Goal: Contribute content: Contribute content

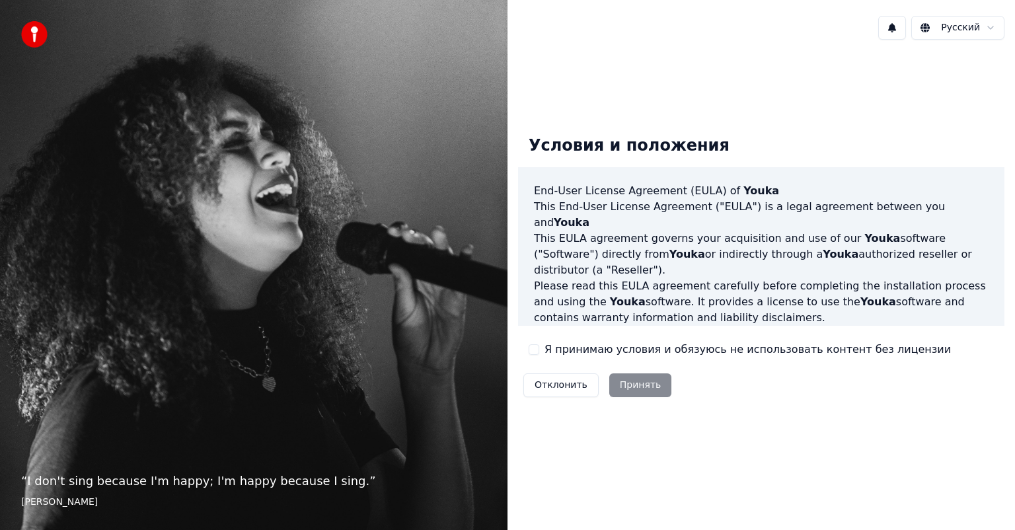
click at [143, 239] on div "“ I don't sing because I'm happy; I'm happy because I sing. ” [PERSON_NAME]" at bounding box center [254, 265] width 508 height 530
click at [603, 349] on label "Я принимаю условия и обязуюсь не использовать контент без лицензии" at bounding box center [748, 350] width 407 height 16
click at [539, 349] on button "Я принимаю условия и обязуюсь не использовать контент без лицензии" at bounding box center [534, 349] width 11 height 11
click at [616, 379] on button "Принять" at bounding box center [640, 385] width 63 height 24
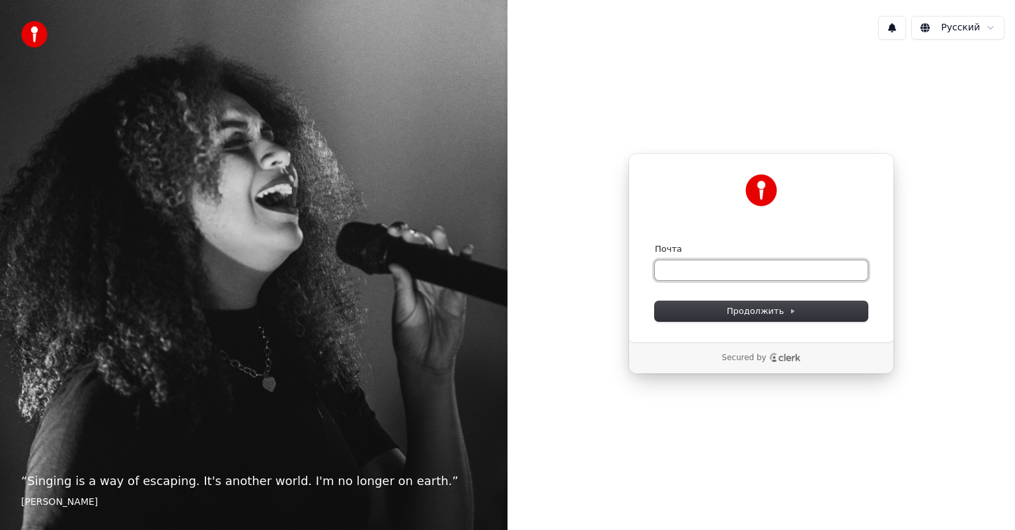
click at [679, 274] on input "Почта" at bounding box center [761, 270] width 213 height 20
click at [772, 314] on span "Продолжить" at bounding box center [761, 311] width 69 height 12
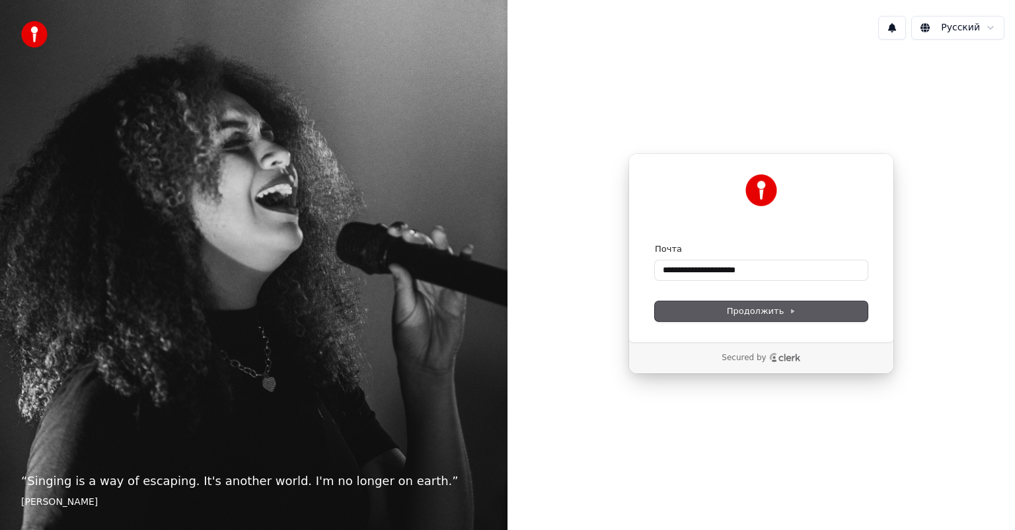
type input "**********"
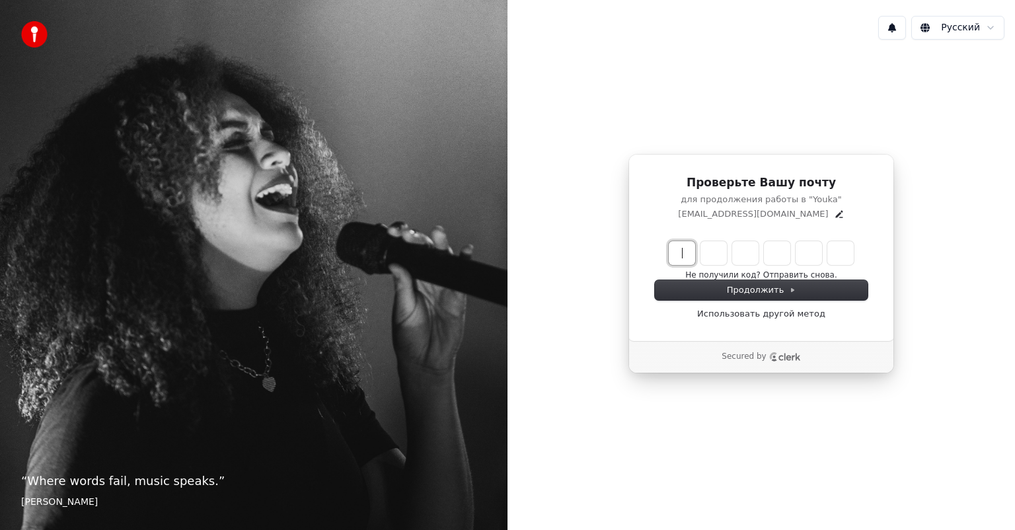
paste input "******"
type input "******"
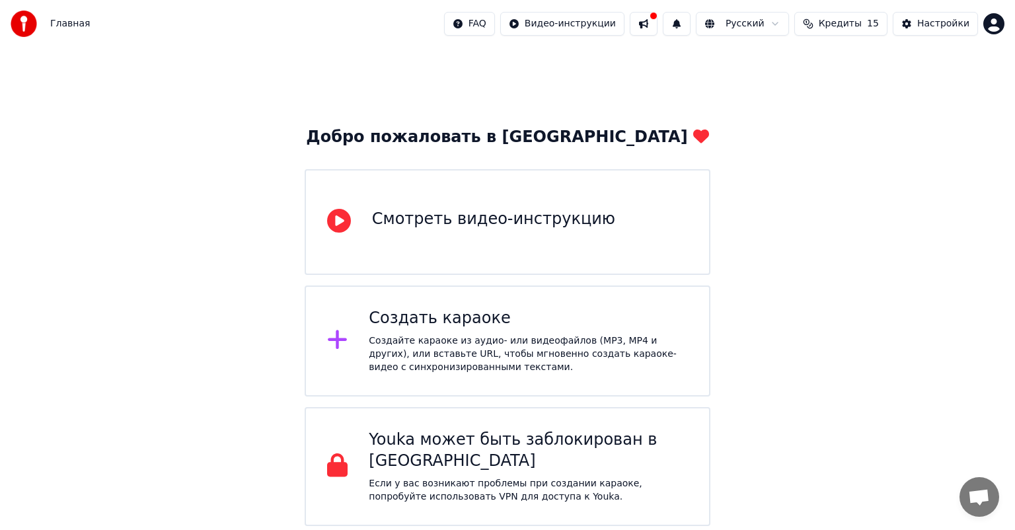
click at [529, 334] on div "Создайте караоке из аудио- или видеофайлов (MP3, MP4 и других), или вставьте UR…" at bounding box center [528, 354] width 319 height 40
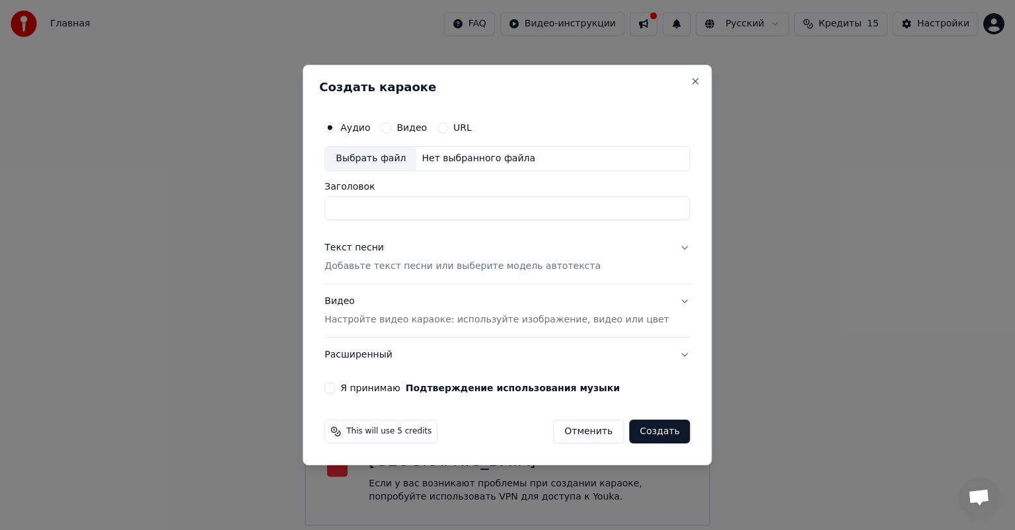
click at [461, 207] on input "Заголовок" at bounding box center [508, 208] width 366 height 24
type input "*"
type input "*******"
click at [427, 129] on label "Видео" at bounding box center [412, 127] width 30 height 9
click at [391, 129] on button "Видео" at bounding box center [386, 127] width 11 height 11
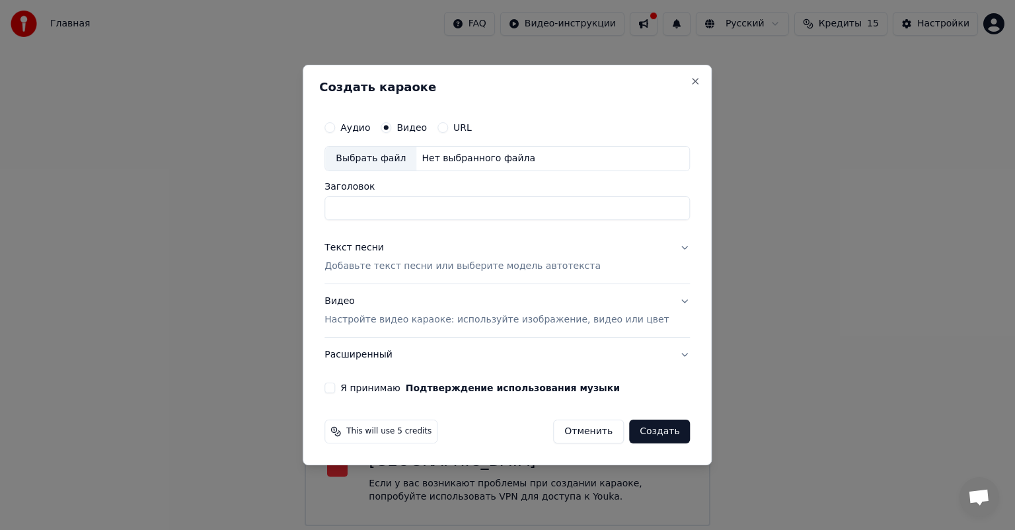
click at [335, 127] on button "Аудио" at bounding box center [330, 127] width 11 height 11
click at [471, 154] on div "Нет выбранного файла" at bounding box center [478, 158] width 124 height 13
type input "**********"
click at [664, 245] on button "Текст песни Добавьте текст песни или выберите модель автотекста" at bounding box center [508, 257] width 366 height 53
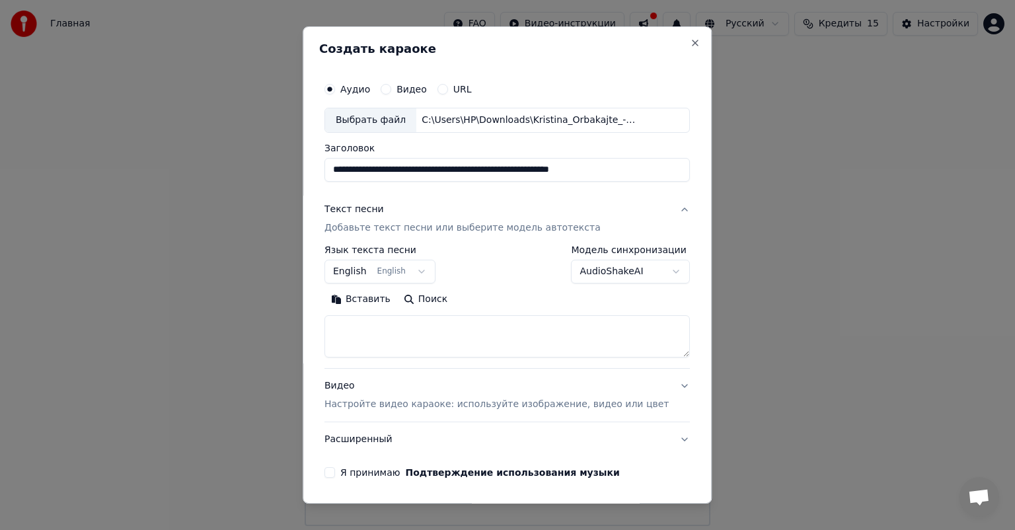
click at [485, 334] on textarea at bounding box center [508, 336] width 366 height 42
paste textarea "**********"
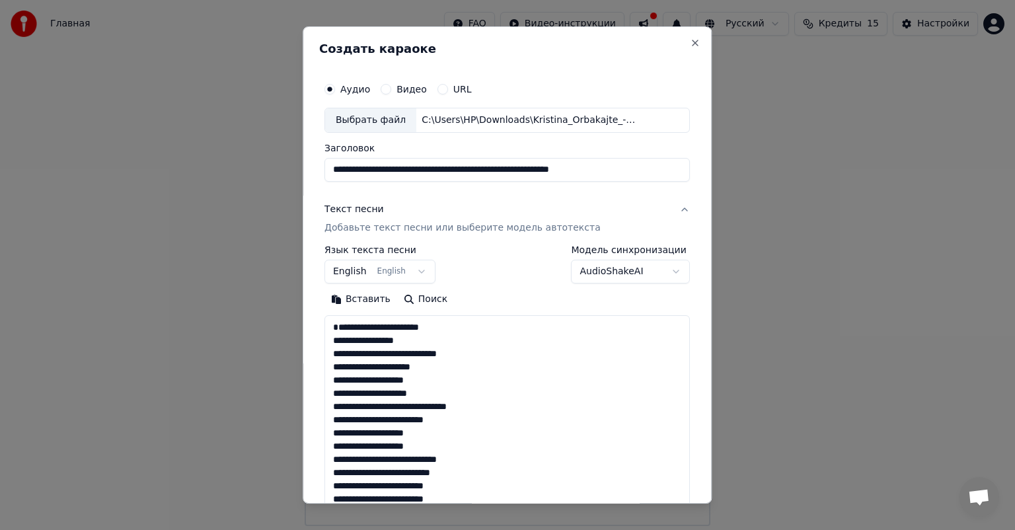
scroll to position [504, 0]
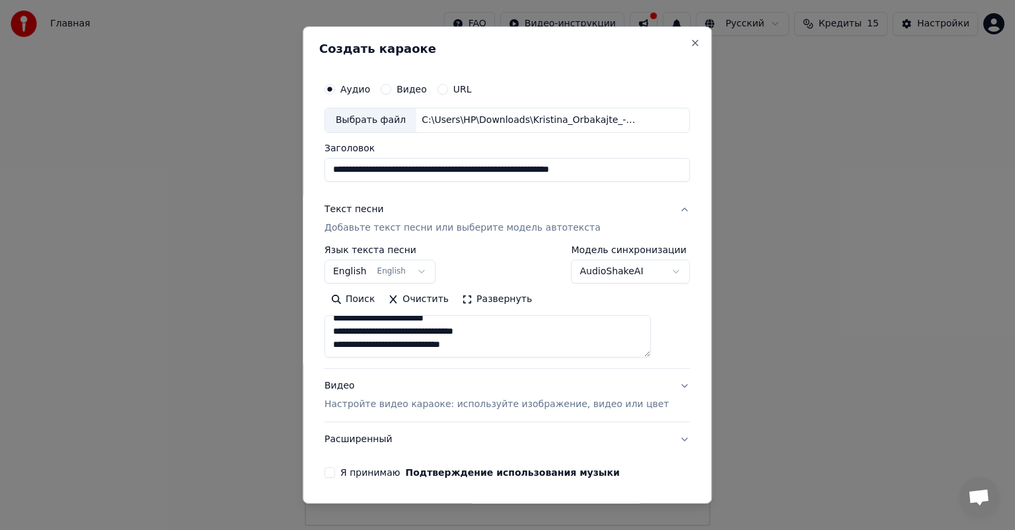
type textarea "**********"
click at [417, 266] on button "English English" at bounding box center [380, 272] width 111 height 24
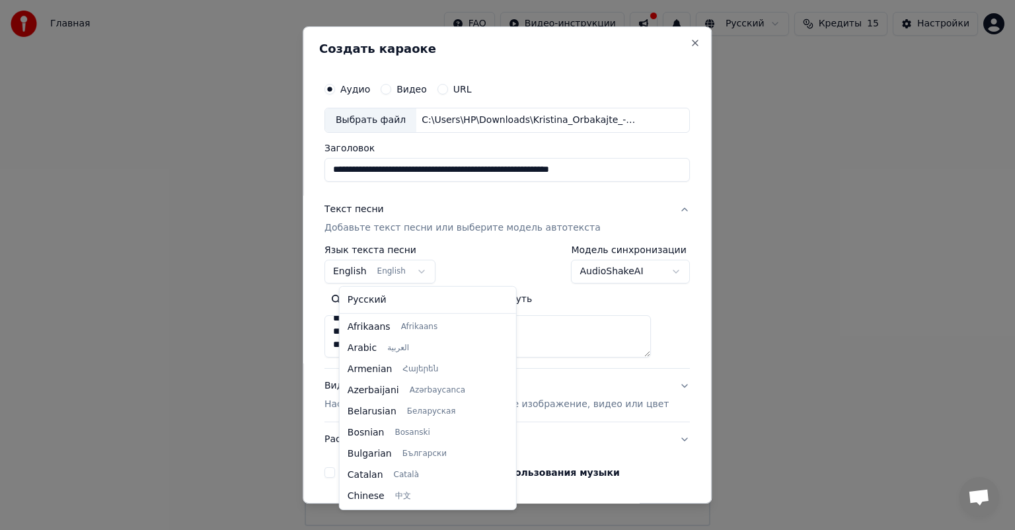
scroll to position [106, 0]
select select "**"
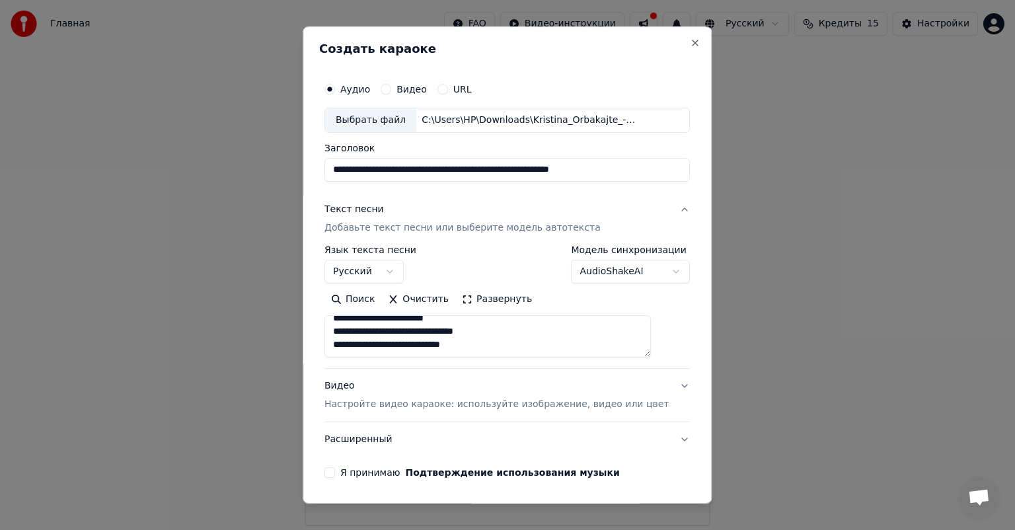
click at [639, 272] on body "**********" at bounding box center [507, 263] width 1015 height 526
click at [488, 387] on div "Видео Настройте видео караоке: используйте изображение, видео или цвет" at bounding box center [497, 395] width 344 height 32
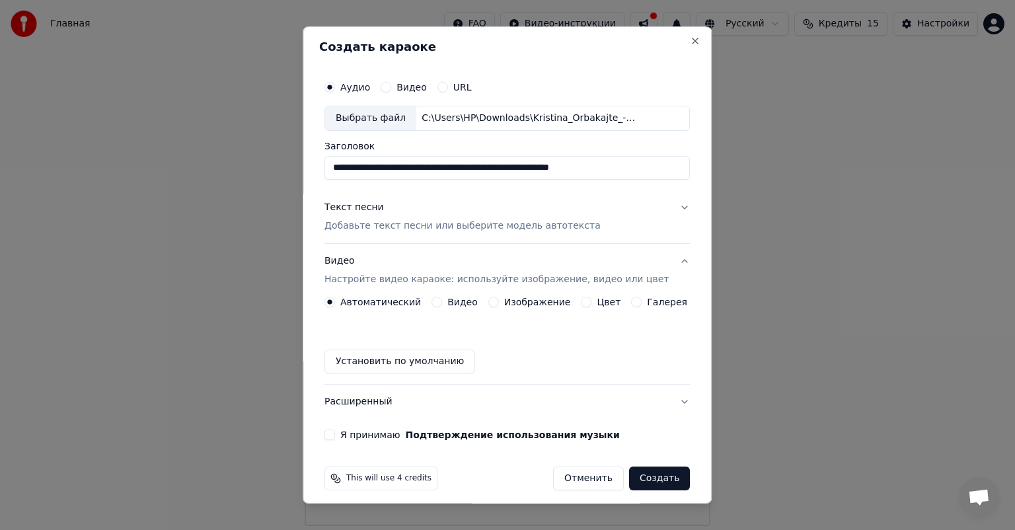
scroll to position [0, 0]
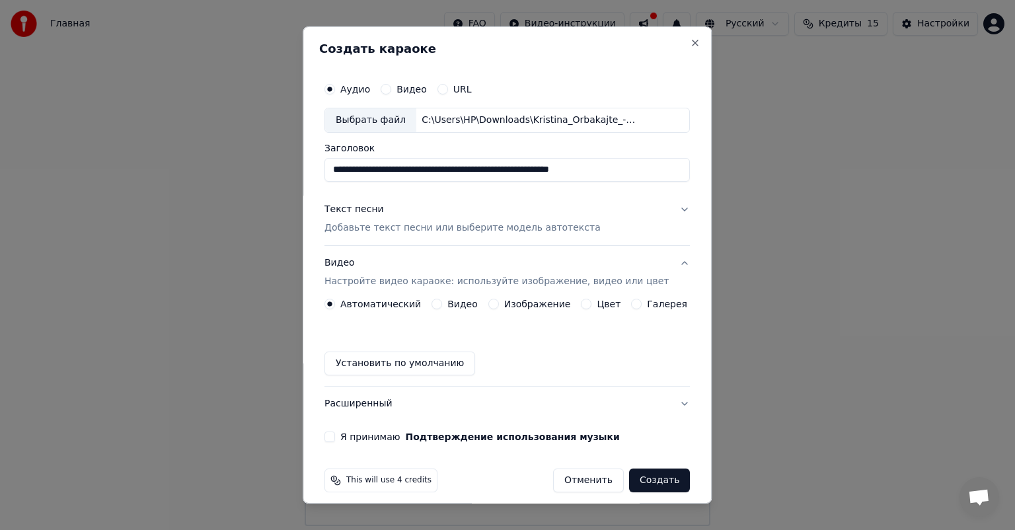
click at [465, 306] on label "Видео" at bounding box center [462, 303] width 30 height 9
click at [442, 306] on button "Видео" at bounding box center [437, 304] width 11 height 11
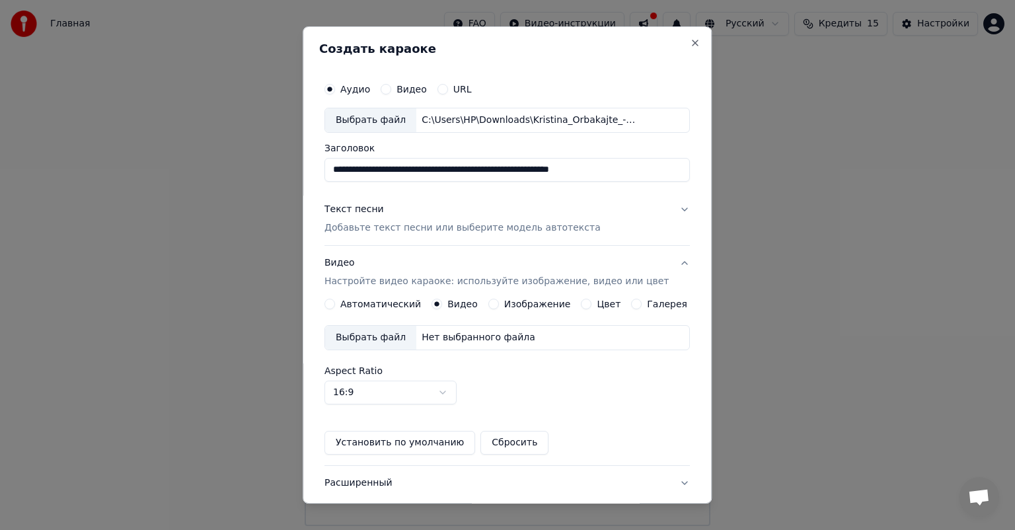
click at [389, 334] on div "Выбрать файл" at bounding box center [370, 338] width 91 height 24
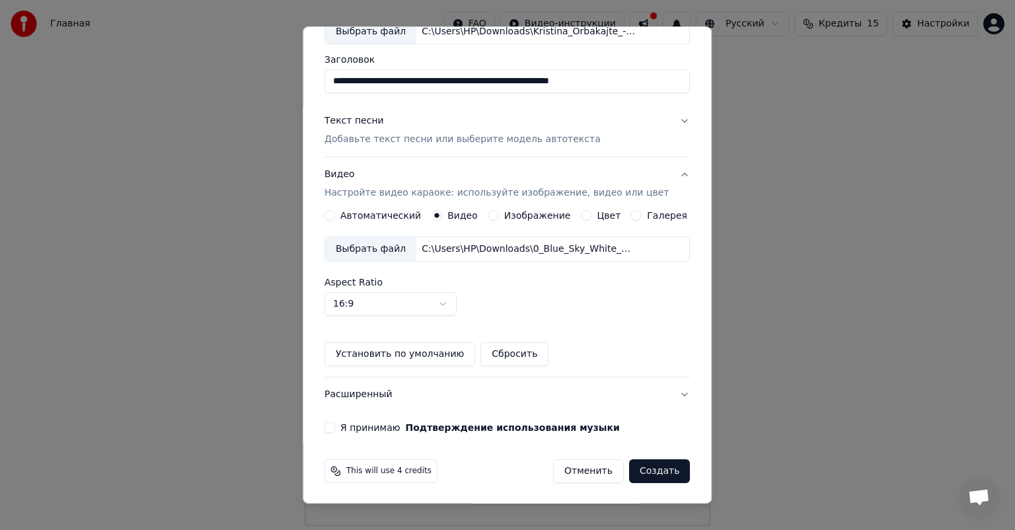
click at [335, 426] on button "Я принимаю Подтверждение использования музыки" at bounding box center [330, 427] width 11 height 11
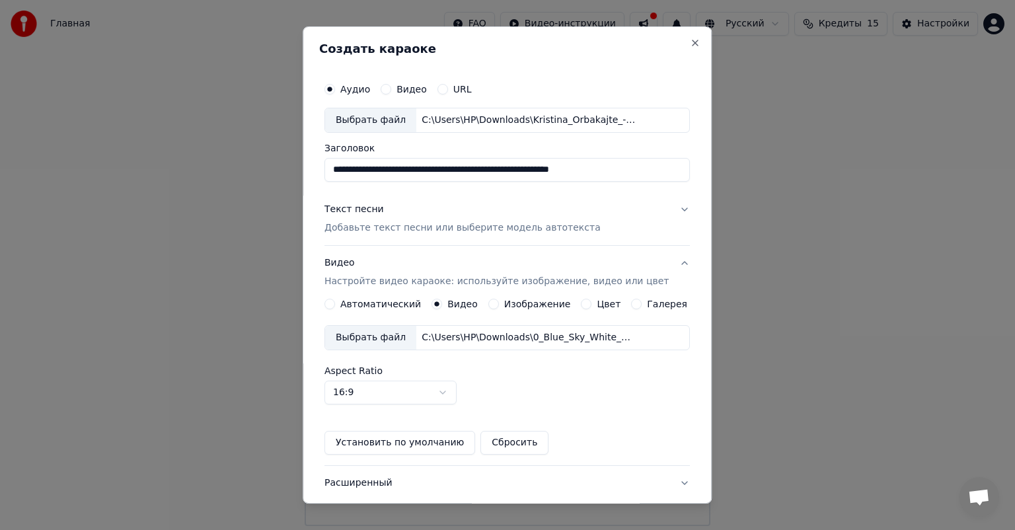
type button "on"
click at [562, 230] on p "Добавьте текст песни или выберите модель автотекста" at bounding box center [463, 227] width 276 height 13
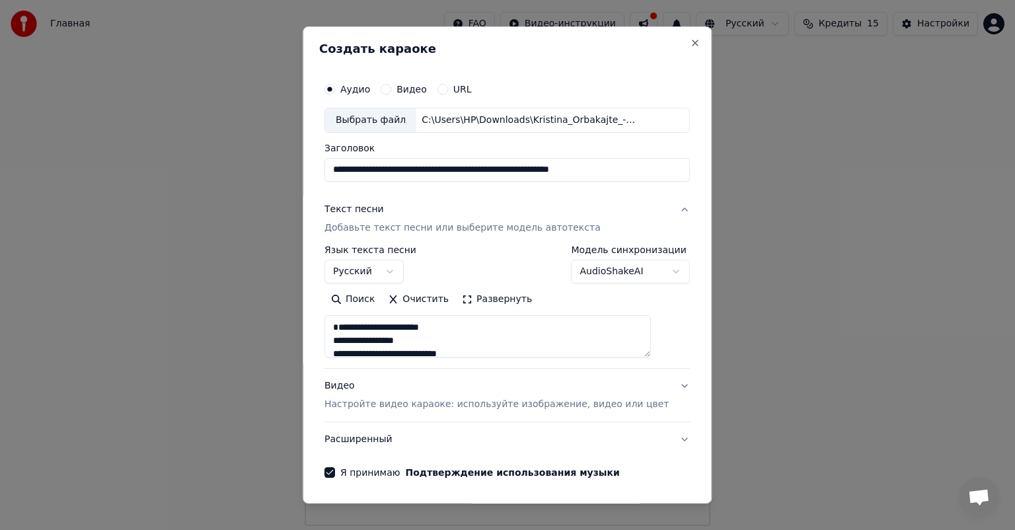
click at [347, 341] on textarea at bounding box center [488, 336] width 327 height 42
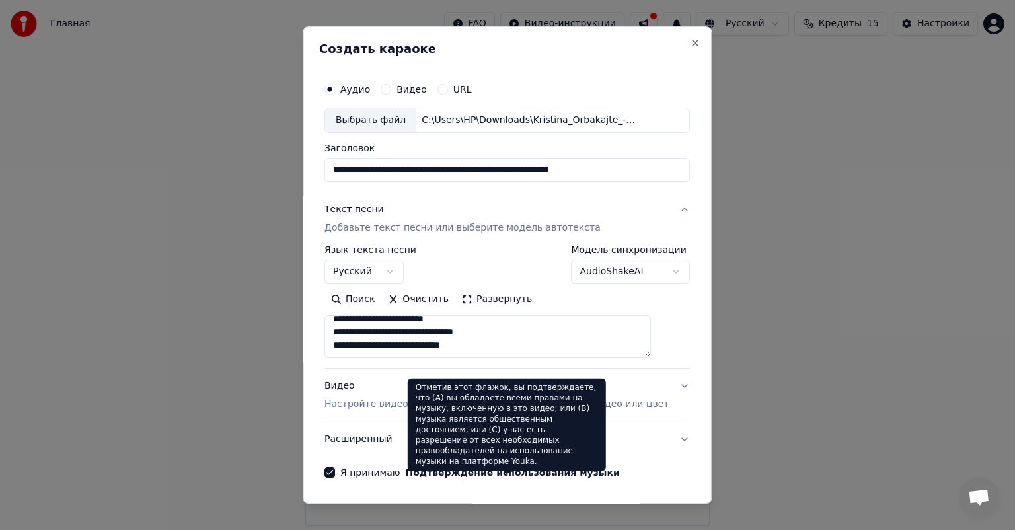
scroll to position [45, 0]
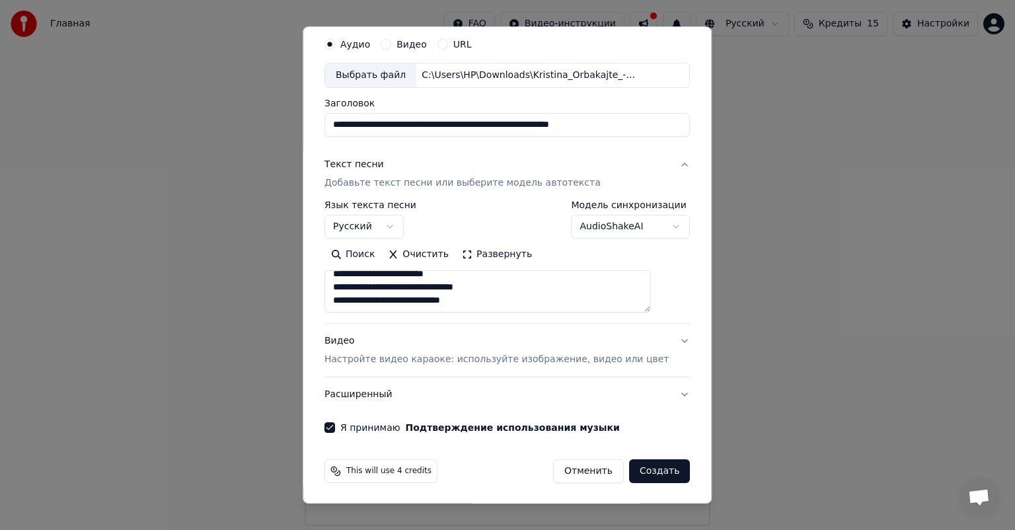
drag, startPoint x: 346, startPoint y: 328, endPoint x: 518, endPoint y: 323, distance: 171.3
click at [518, 323] on div "**********" at bounding box center [508, 279] width 366 height 264
paste textarea "**********"
type textarea "**********"
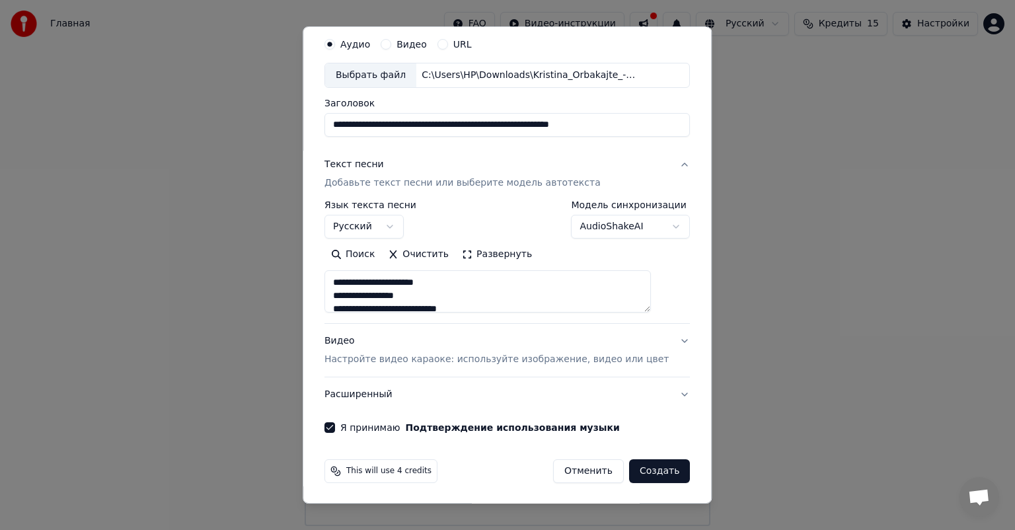
click at [631, 466] on button "Создать" at bounding box center [659, 471] width 61 height 24
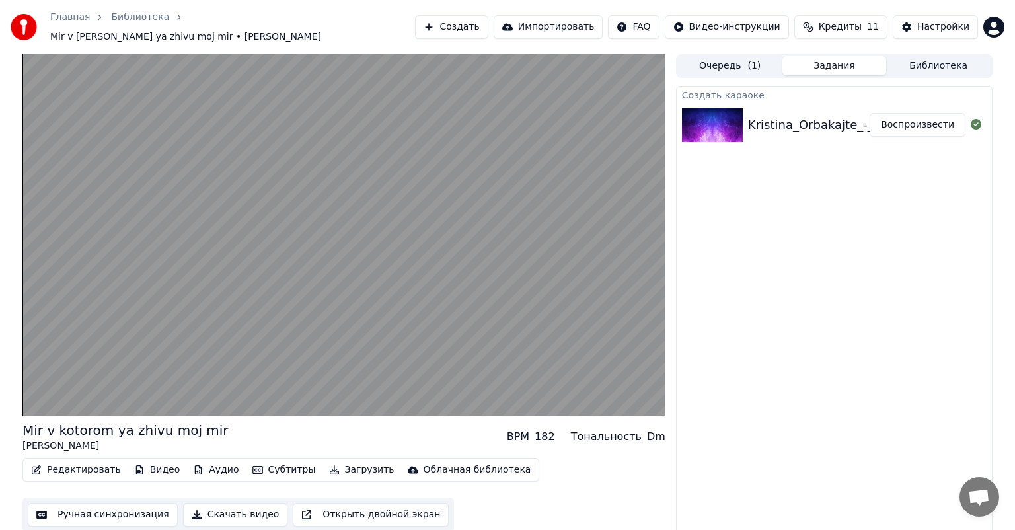
click at [85, 461] on button "Редактировать" at bounding box center [76, 470] width 100 height 19
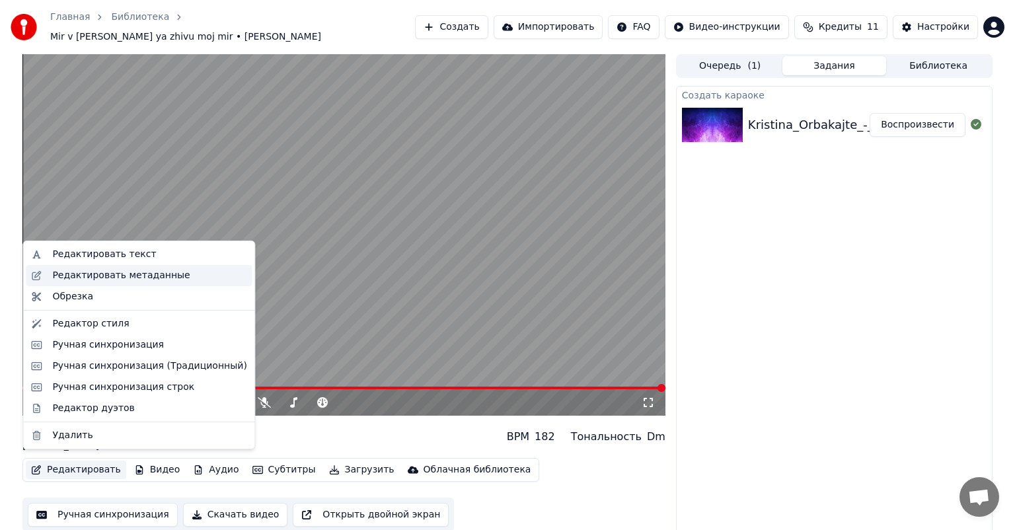
click at [165, 272] on div "Редактировать метаданные" at bounding box center [120, 275] width 137 height 13
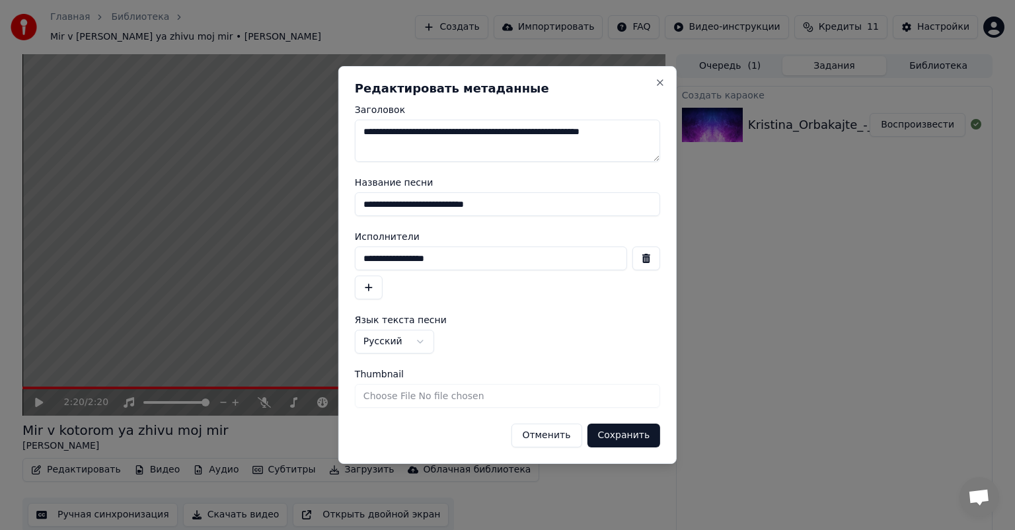
drag, startPoint x: 650, startPoint y: 129, endPoint x: 309, endPoint y: 137, distance: 341.2
click at [309, 137] on body "**********" at bounding box center [507, 265] width 1015 height 530
type textarea "*******"
drag, startPoint x: 512, startPoint y: 200, endPoint x: 247, endPoint y: 200, distance: 265.1
click at [247, 200] on body "**********" at bounding box center [507, 265] width 1015 height 530
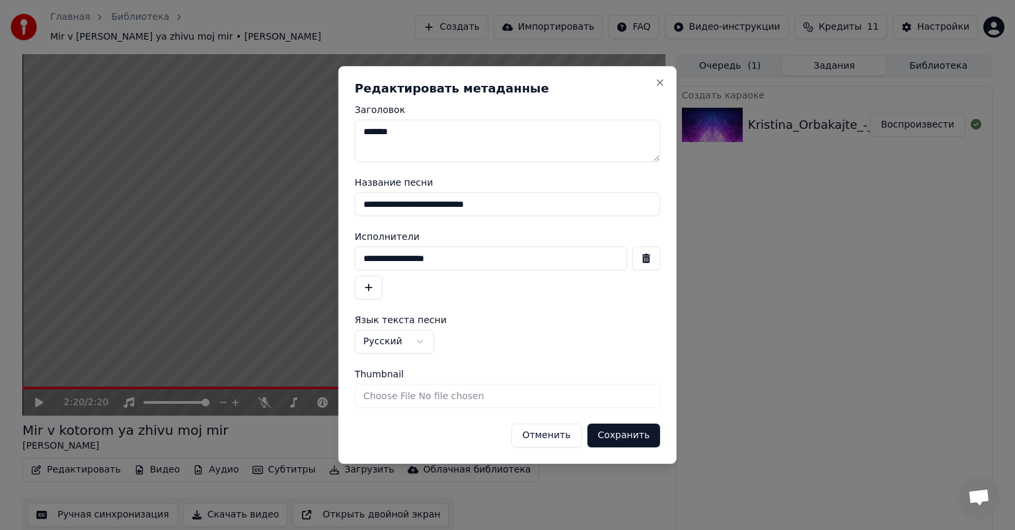
type input "*"
type input "**********"
drag, startPoint x: 446, startPoint y: 257, endPoint x: 271, endPoint y: 275, distance: 176.1
click at [271, 275] on body "**********" at bounding box center [507, 265] width 1015 height 530
type input "********"
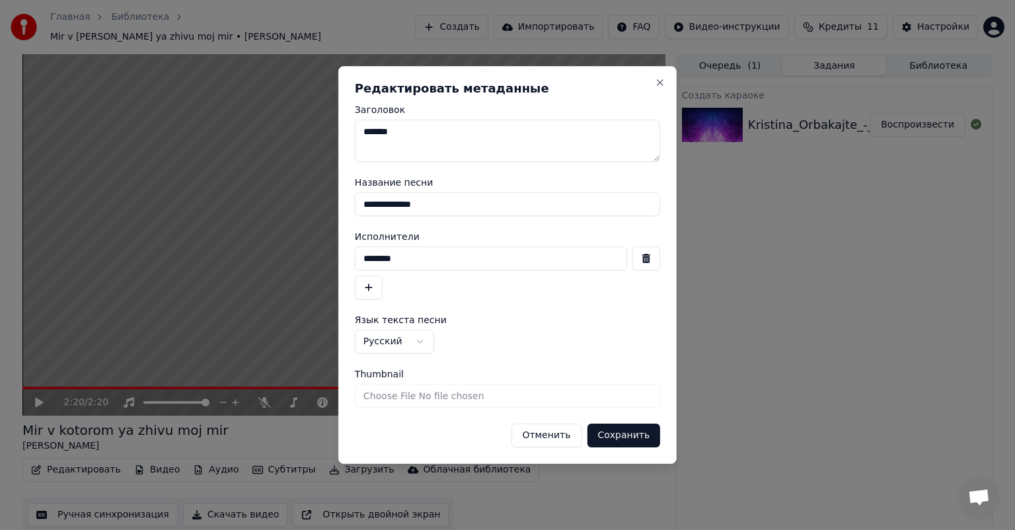
click at [633, 434] on button "Сохранить" at bounding box center [623, 436] width 73 height 24
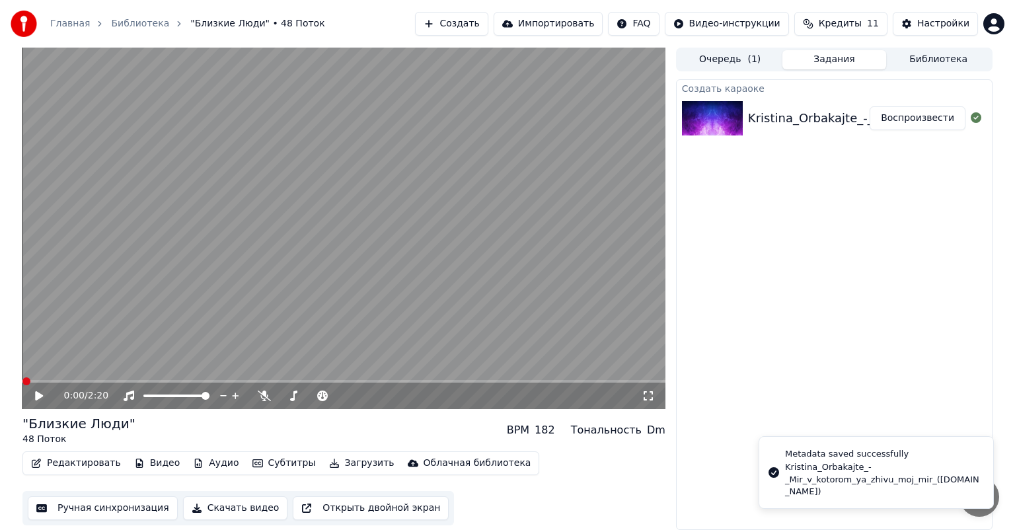
click at [37, 397] on icon at bounding box center [39, 395] width 8 height 9
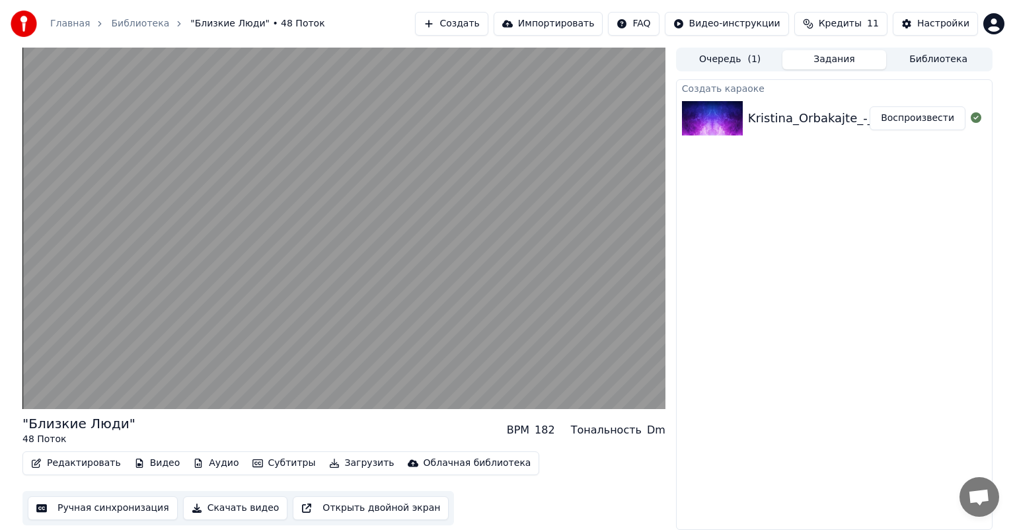
click at [228, 505] on button "Скачать видео" at bounding box center [235, 508] width 105 height 24
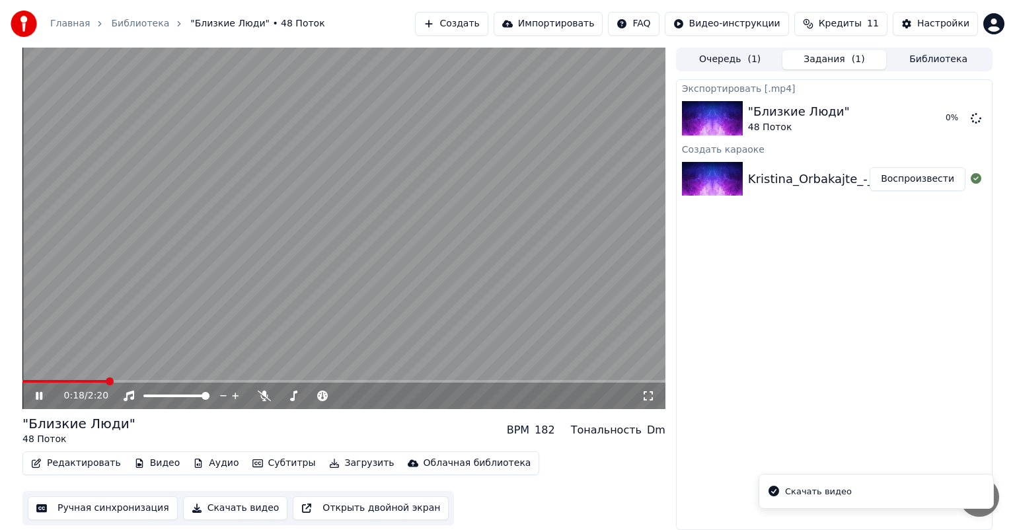
click at [313, 214] on video at bounding box center [343, 229] width 643 height 362
click at [225, 509] on button "Скачать видео" at bounding box center [235, 508] width 105 height 24
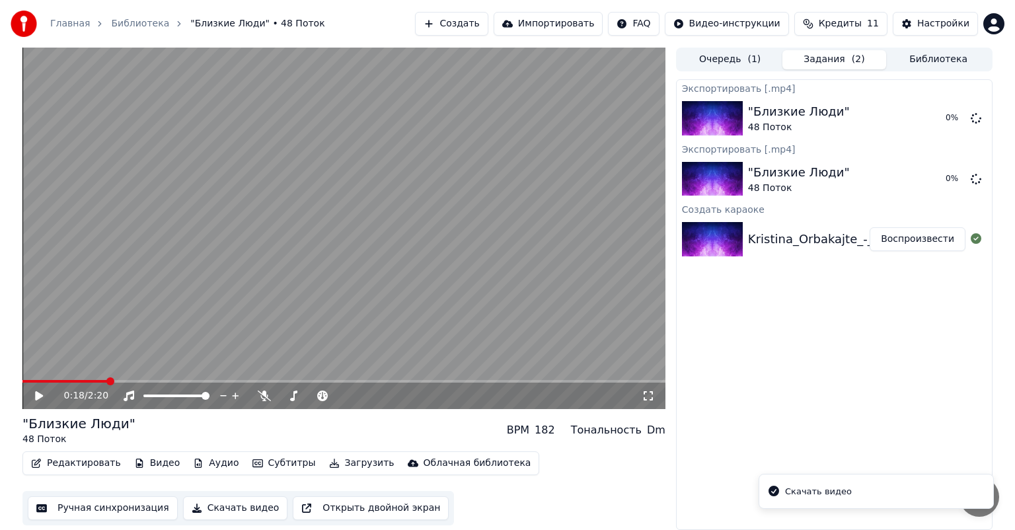
click at [801, 492] on div "Скачать видео" at bounding box center [818, 491] width 67 height 13
click at [775, 492] on icon "Notifications alt+T" at bounding box center [773, 490] width 13 height 13
click at [923, 490] on li "Скачать видео" at bounding box center [876, 491] width 235 height 35
click at [975, 119] on icon at bounding box center [976, 117] width 11 height 11
click at [974, 116] on icon at bounding box center [976, 117] width 11 height 11
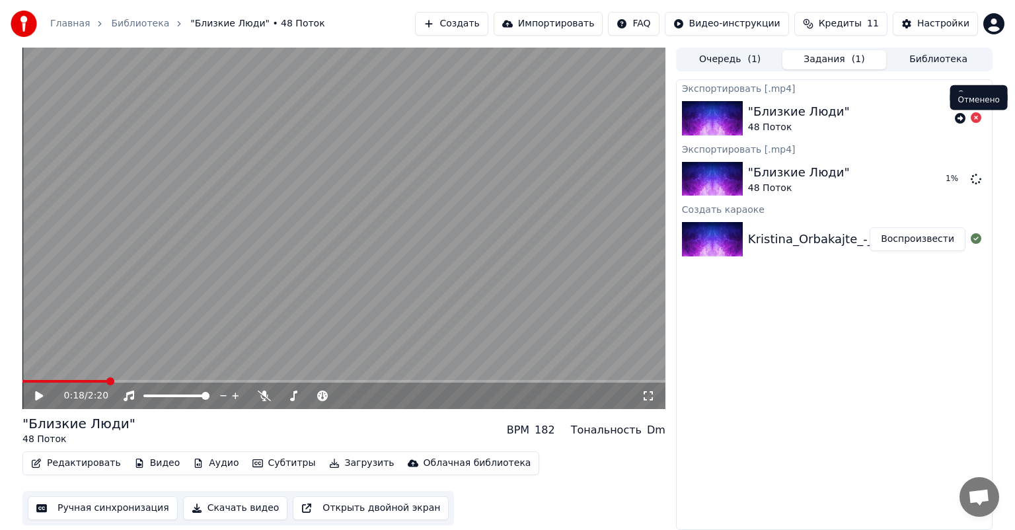
click at [977, 114] on icon at bounding box center [976, 117] width 11 height 11
click at [943, 179] on button "Показать" at bounding box center [932, 179] width 68 height 24
click at [947, 182] on button "Показать" at bounding box center [932, 179] width 68 height 24
click at [488, 24] on button "Создать" at bounding box center [451, 24] width 73 height 24
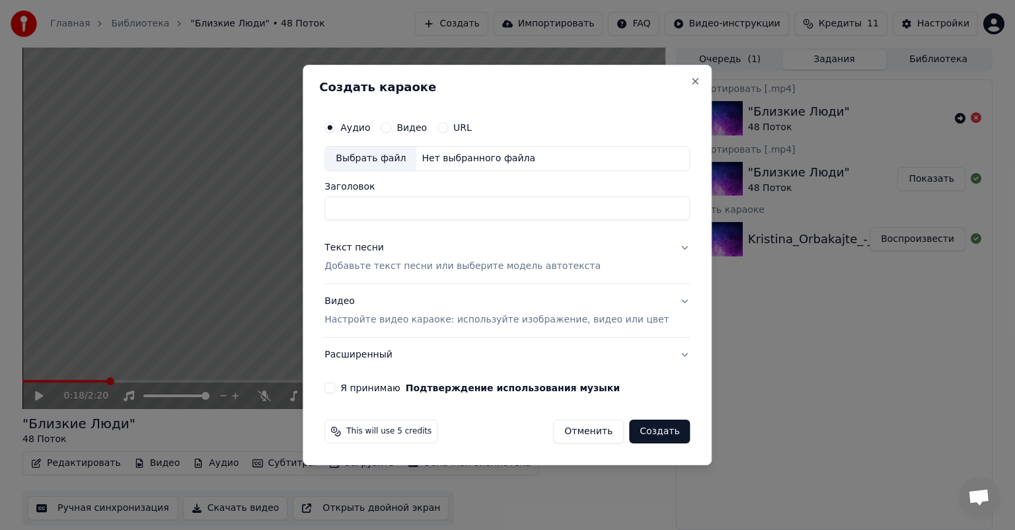
click at [422, 127] on label "Видео" at bounding box center [412, 127] width 30 height 9
click at [391, 127] on button "Видео" at bounding box center [386, 127] width 11 height 11
click at [393, 153] on div "Выбрать файл" at bounding box center [370, 159] width 91 height 24
click at [335, 128] on button "Аудио" at bounding box center [330, 127] width 11 height 11
click at [414, 161] on div "Выбрать файл" at bounding box center [370, 159] width 91 height 24
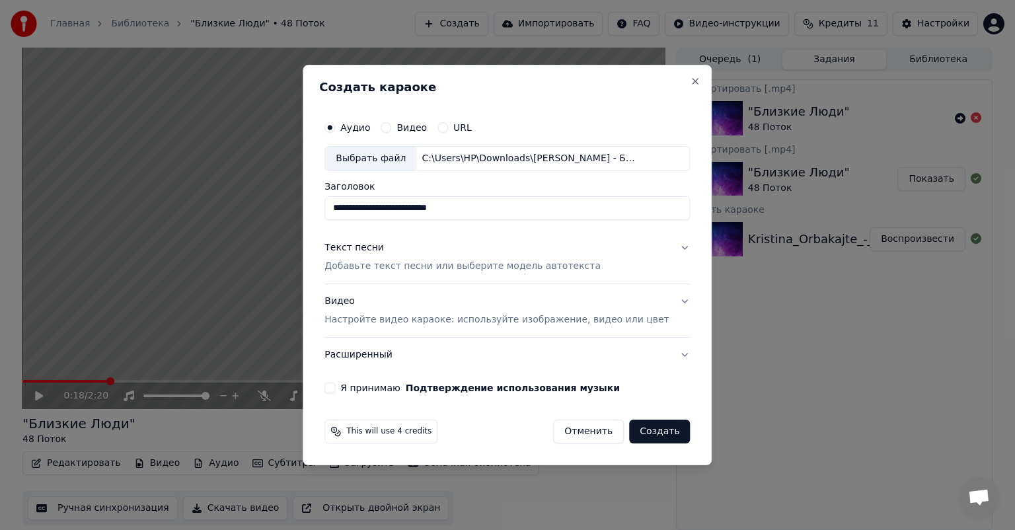
drag, startPoint x: 506, startPoint y: 208, endPoint x: 319, endPoint y: 214, distance: 187.2
click at [319, 214] on body "Главная Библиотека "Близкие Люди" • 48 Поток Создать Импортировать FAQ Видео-ин…" at bounding box center [507, 265] width 1015 height 530
click at [406, 383] on button "Подтверждение использования музыки" at bounding box center [513, 387] width 214 height 9
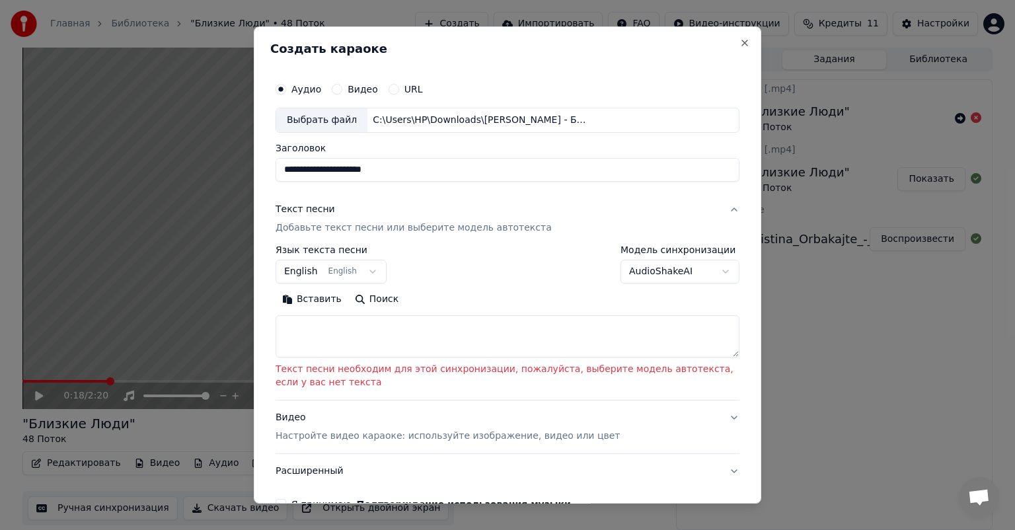
type input "**********"
click at [362, 274] on button "English English" at bounding box center [331, 272] width 111 height 24
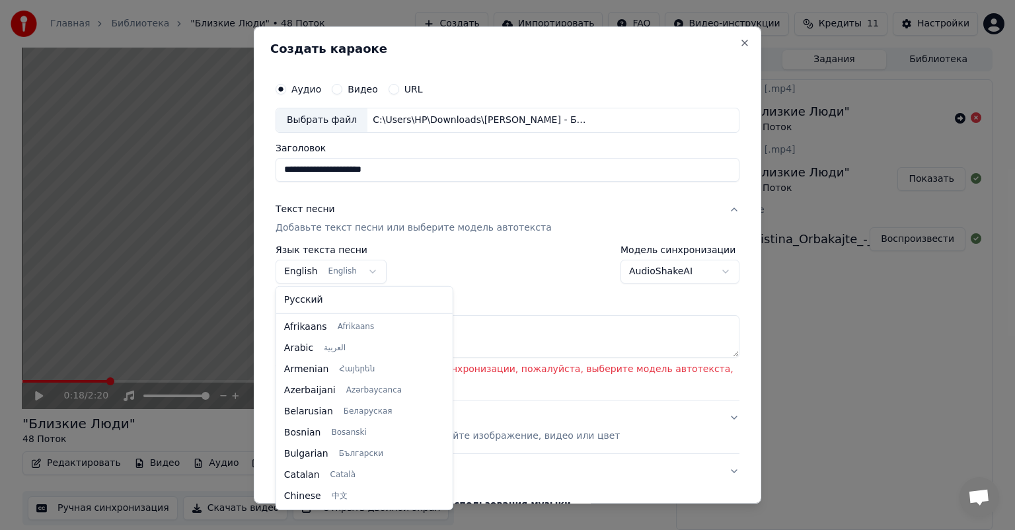
scroll to position [106, 0]
select select "**"
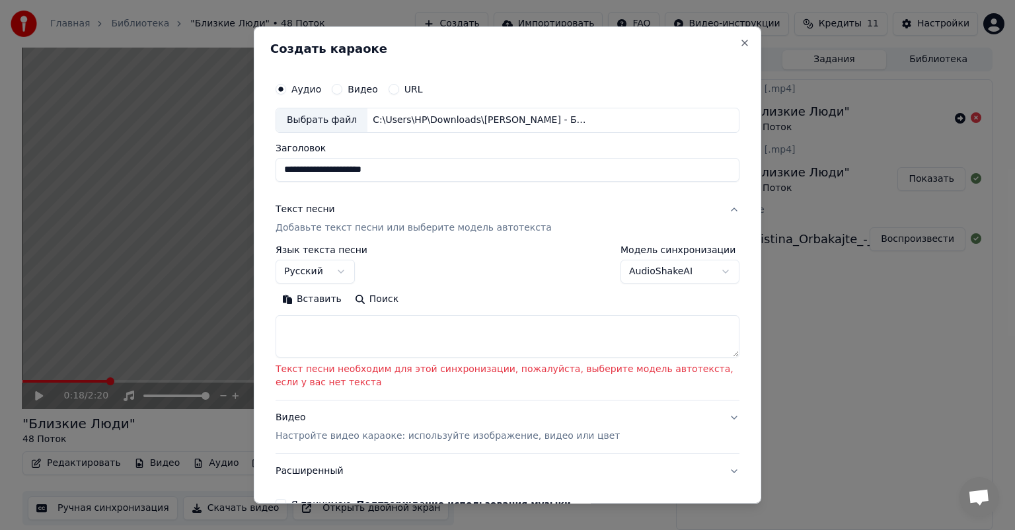
click at [336, 326] on textarea at bounding box center [508, 336] width 464 height 42
paste textarea "**********"
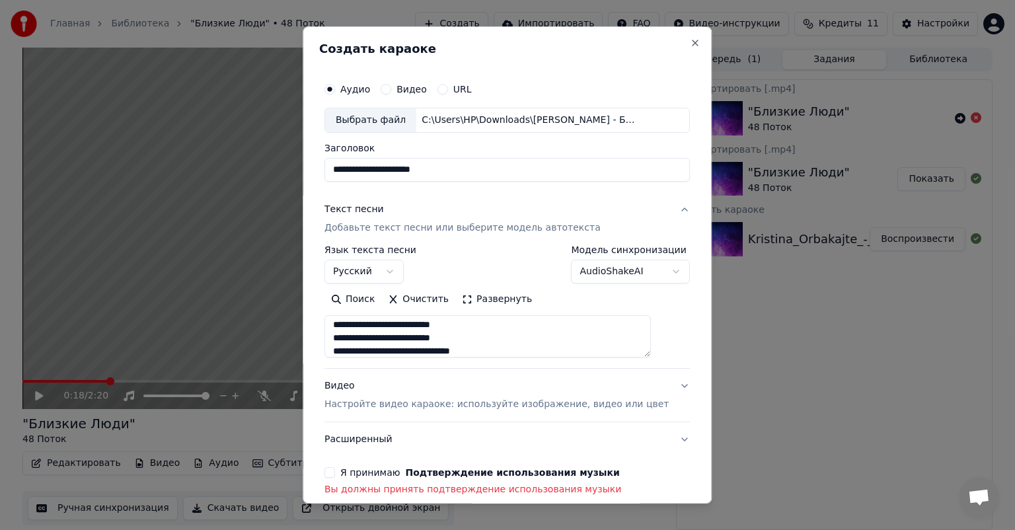
scroll to position [63, 0]
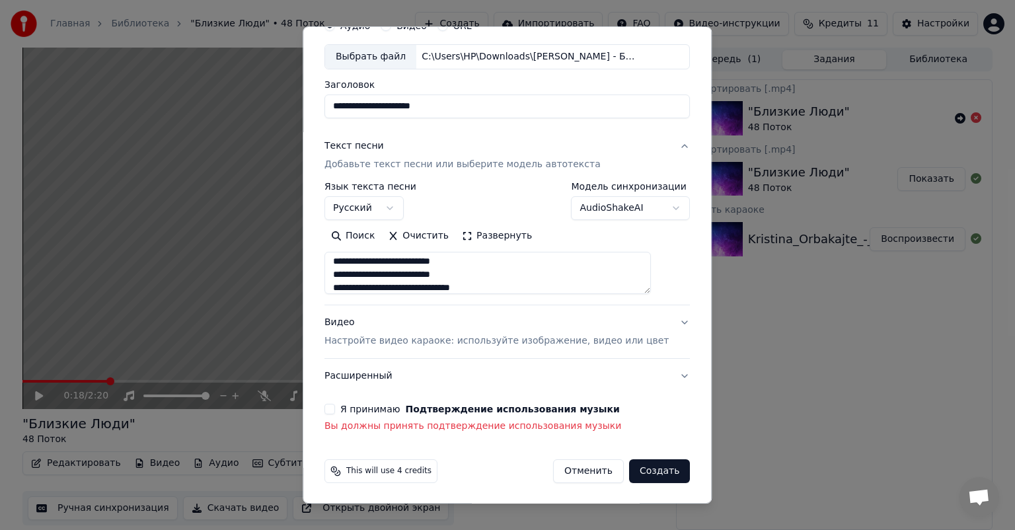
type textarea "**********"
click at [659, 317] on button "Видео Настройте видео караоке: используйте изображение, видео или цвет" at bounding box center [508, 331] width 366 height 53
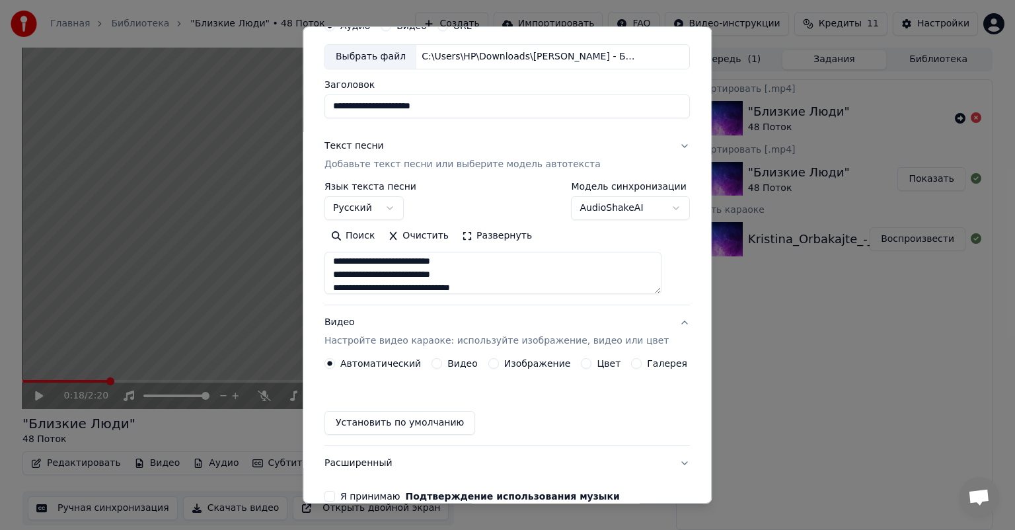
scroll to position [28, 0]
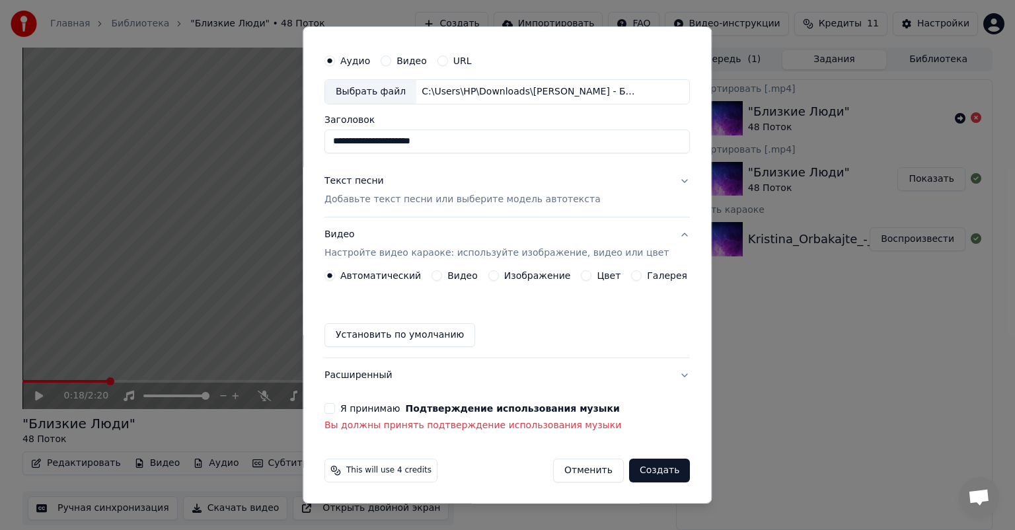
click at [465, 278] on label "Видео" at bounding box center [462, 275] width 30 height 9
click at [442, 278] on button "Видео" at bounding box center [437, 275] width 11 height 11
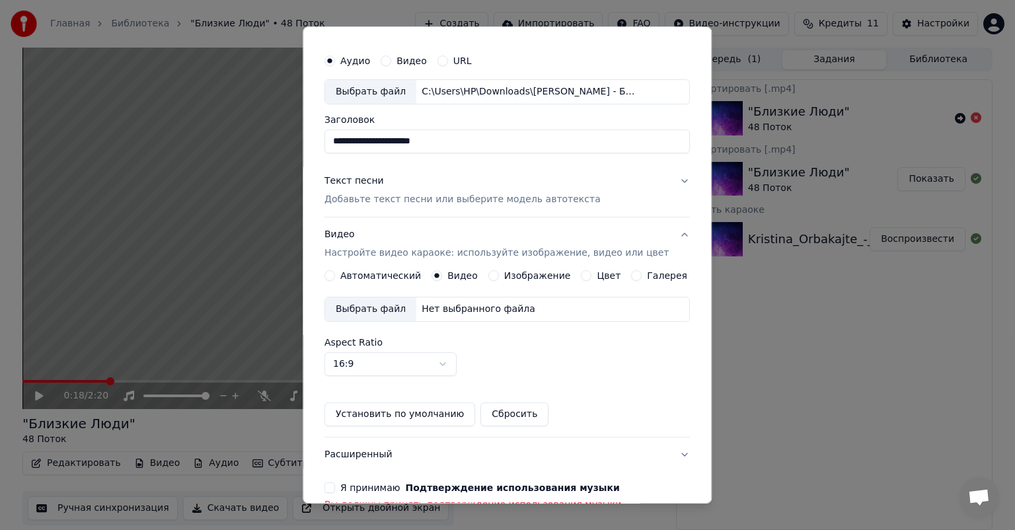
click at [482, 311] on div "Нет выбранного файла" at bounding box center [478, 309] width 124 height 13
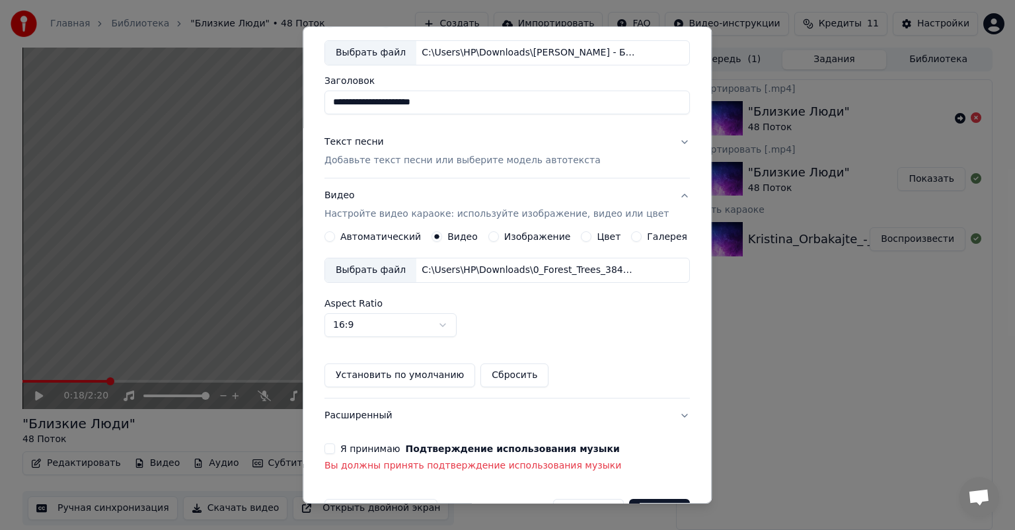
scroll to position [107, 0]
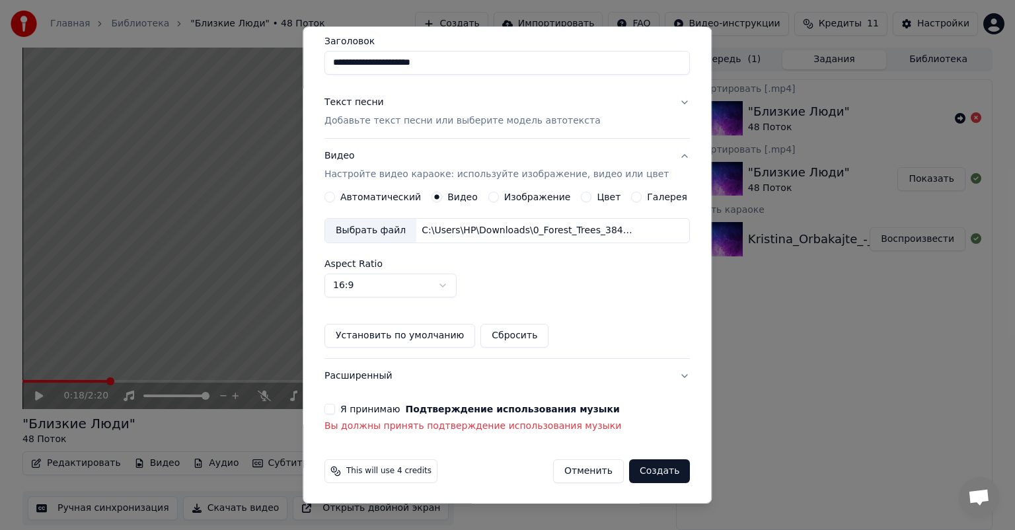
click at [335, 404] on button "Я принимаю Подтверждение использования музыки" at bounding box center [330, 409] width 11 height 11
click at [341, 393] on button "Расширенный" at bounding box center [508, 376] width 366 height 34
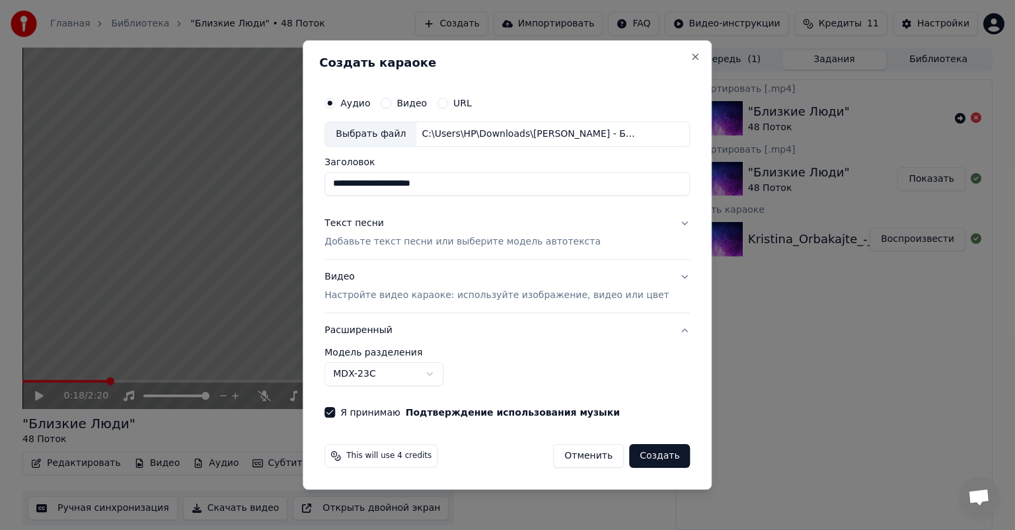
scroll to position [0, 0]
click at [648, 455] on button "Создать" at bounding box center [659, 456] width 61 height 24
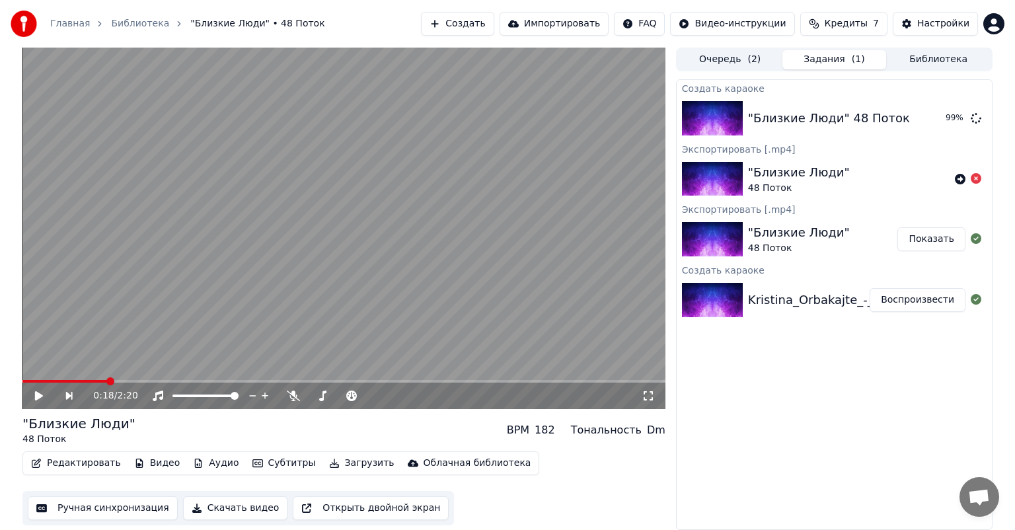
click at [923, 241] on button "Показать" at bounding box center [932, 239] width 68 height 24
click at [917, 119] on button "Воспроизвести" at bounding box center [918, 118] width 96 height 24
click at [40, 394] on icon at bounding box center [39, 396] width 7 height 8
click at [37, 397] on icon at bounding box center [39, 395] width 8 height 9
click at [22, 381] on span at bounding box center [22, 381] width 0 height 3
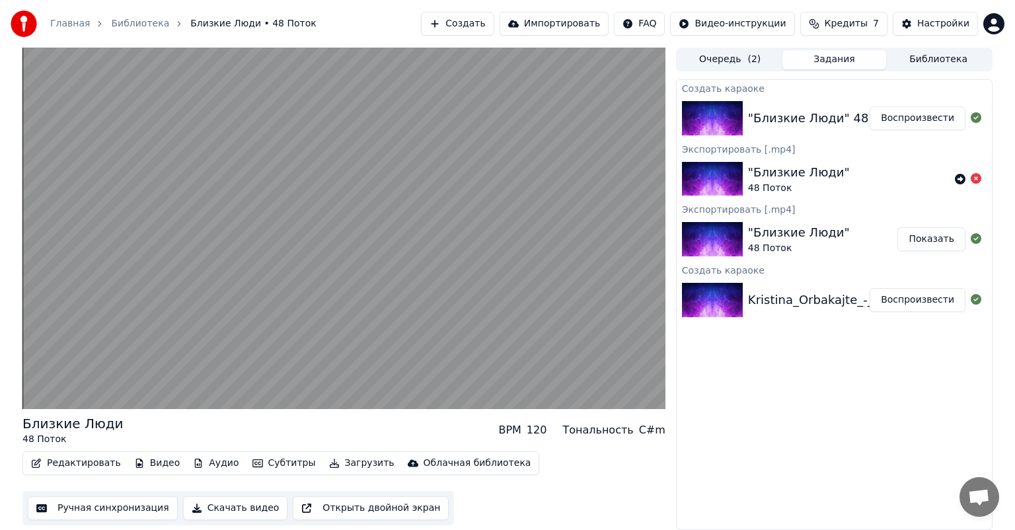
click at [82, 459] on button "Редактировать" at bounding box center [76, 463] width 100 height 19
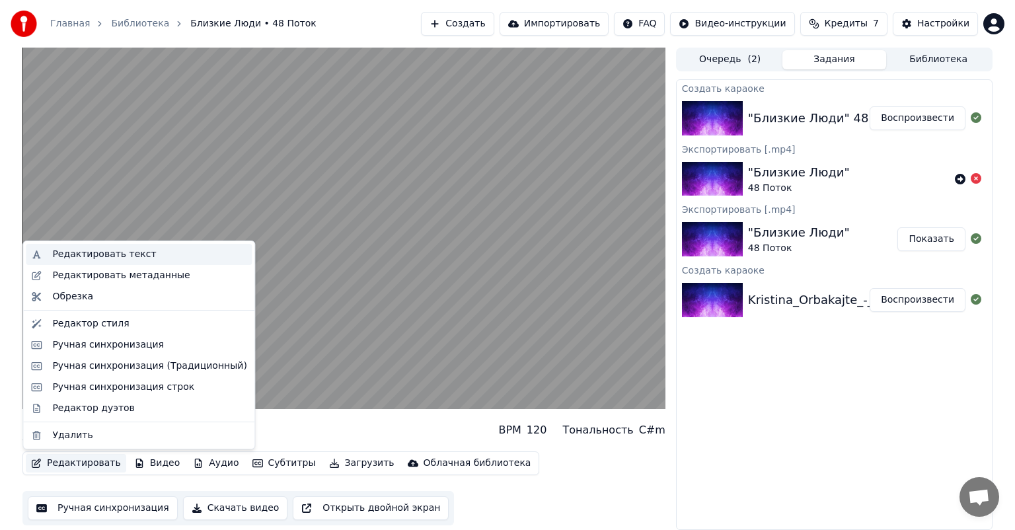
click at [118, 249] on div "Редактировать текст" at bounding box center [104, 254] width 104 height 13
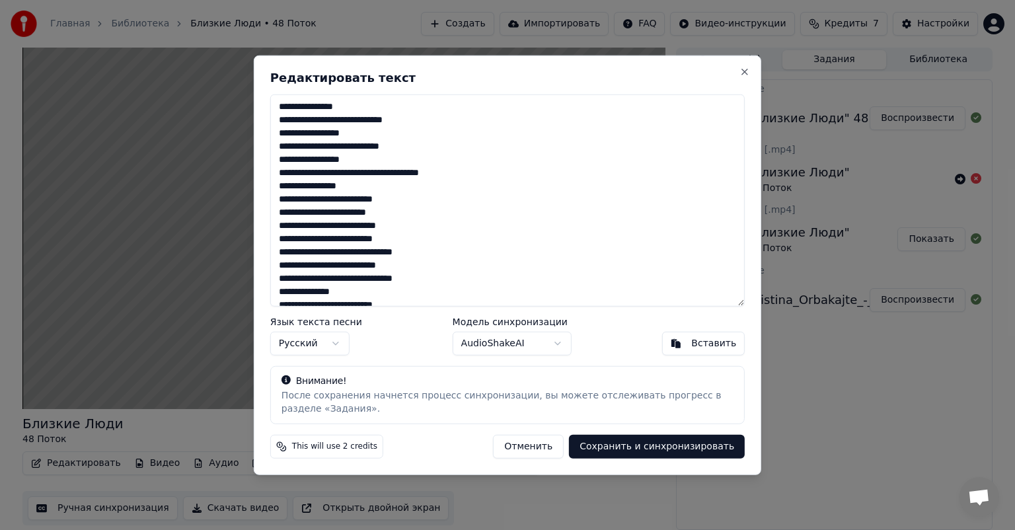
drag, startPoint x: 480, startPoint y: 177, endPoint x: 380, endPoint y: 173, distance: 99.9
click at [380, 173] on textarea at bounding box center [507, 201] width 475 height 212
type textarea "**********"
click at [701, 453] on button "Сохранить и синхронизировать" at bounding box center [657, 446] width 176 height 24
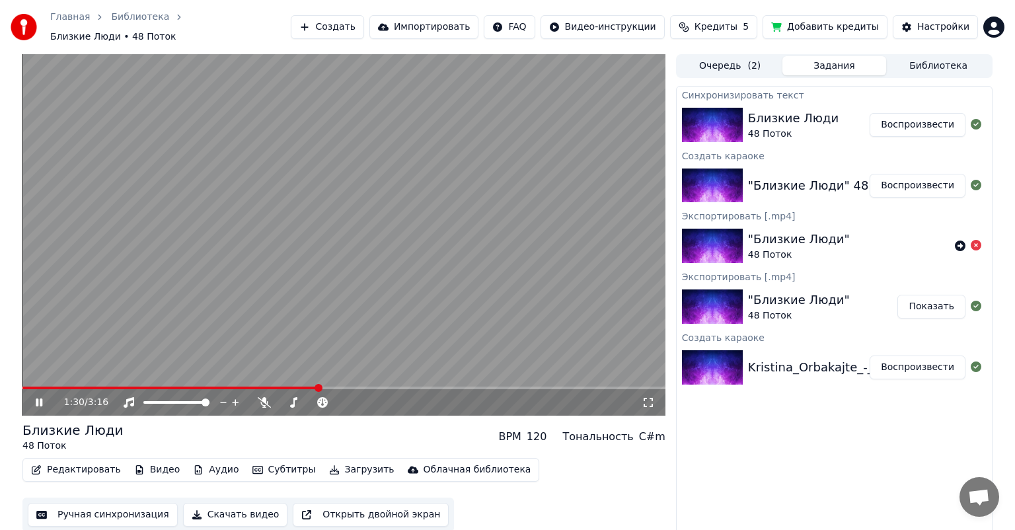
click at [249, 389] on div "1:30 / 3:16" at bounding box center [343, 402] width 643 height 26
click at [244, 387] on span at bounding box center [171, 388] width 298 height 3
click at [56, 465] on button "Редактировать" at bounding box center [76, 470] width 100 height 19
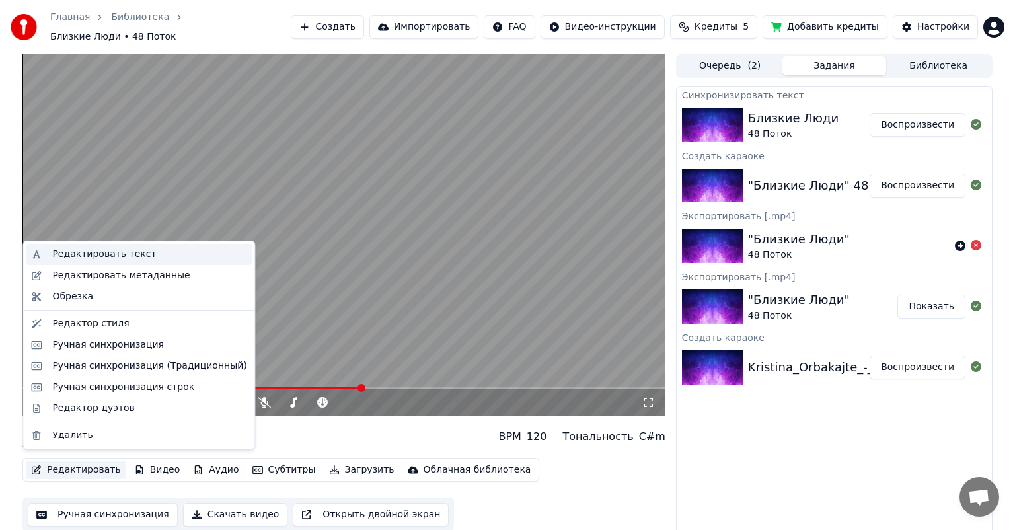
click at [118, 257] on div "Редактировать текст" at bounding box center [104, 254] width 104 height 13
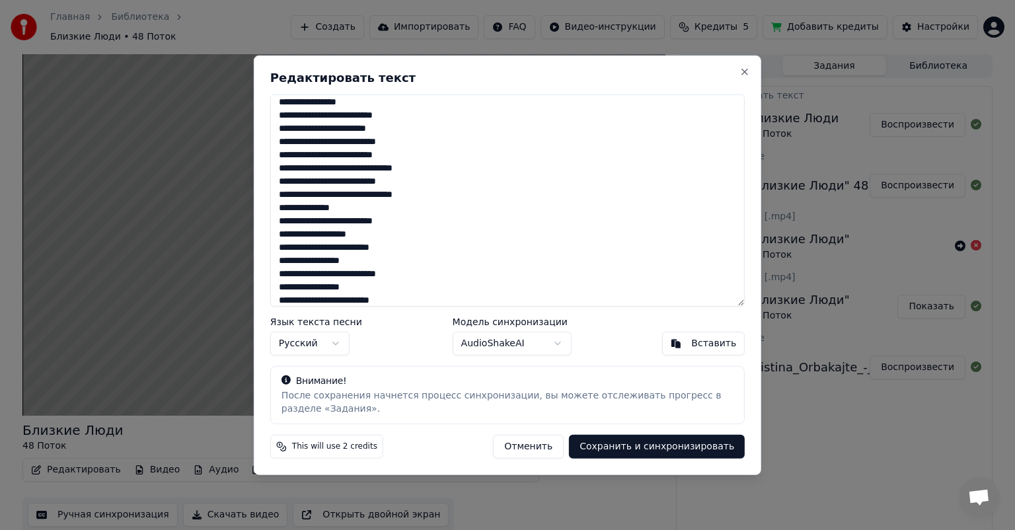
scroll to position [132, 0]
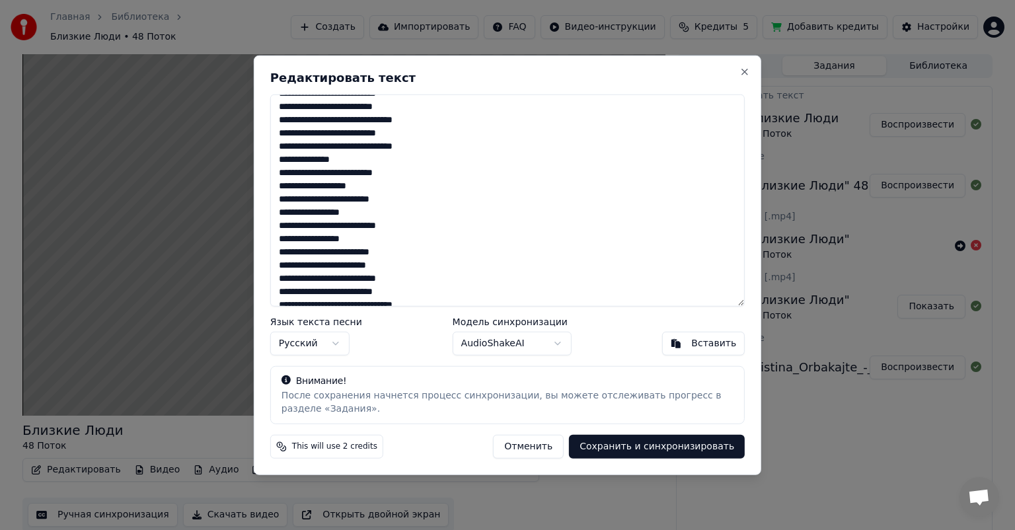
click at [275, 174] on textarea at bounding box center [507, 201] width 475 height 212
click at [362, 159] on textarea at bounding box center [507, 201] width 475 height 212
click at [277, 188] on textarea at bounding box center [507, 201] width 475 height 212
type textarea "**********"
click at [717, 453] on button "Сохранить и синхронизировать" at bounding box center [657, 446] width 176 height 24
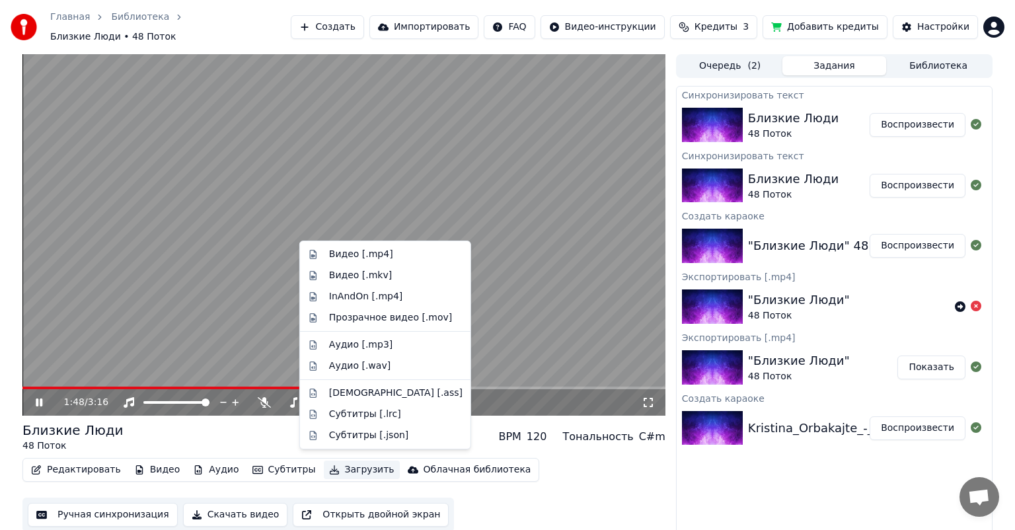
click at [341, 467] on button "Загрузить" at bounding box center [362, 470] width 76 height 19
click at [615, 488] on div "Редактировать Видео Аудио Субтитры Загрузить Облачная библиотека Ручная синхрон…" at bounding box center [343, 495] width 643 height 74
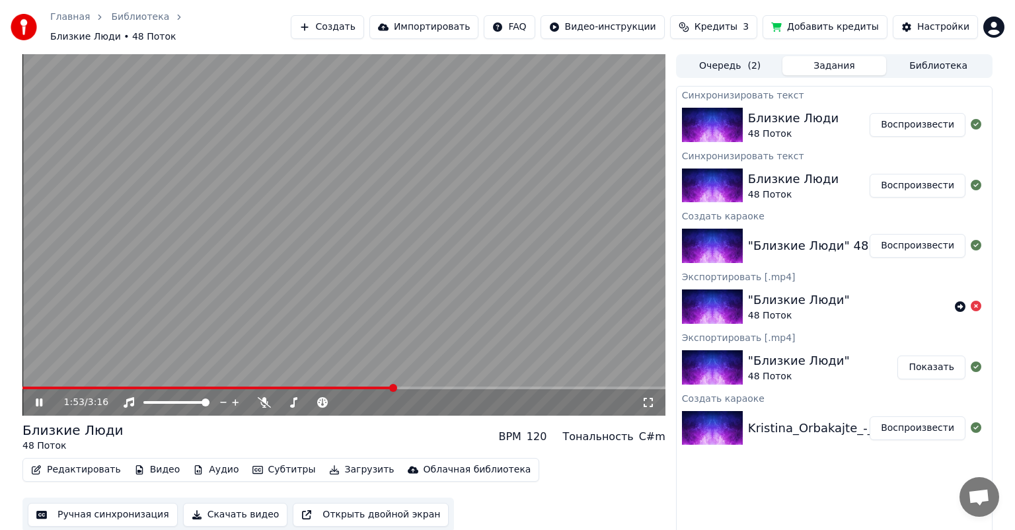
click at [798, 120] on div "Близкие Люди" at bounding box center [793, 118] width 91 height 19
click at [357, 466] on button "Загрузить" at bounding box center [362, 470] width 76 height 19
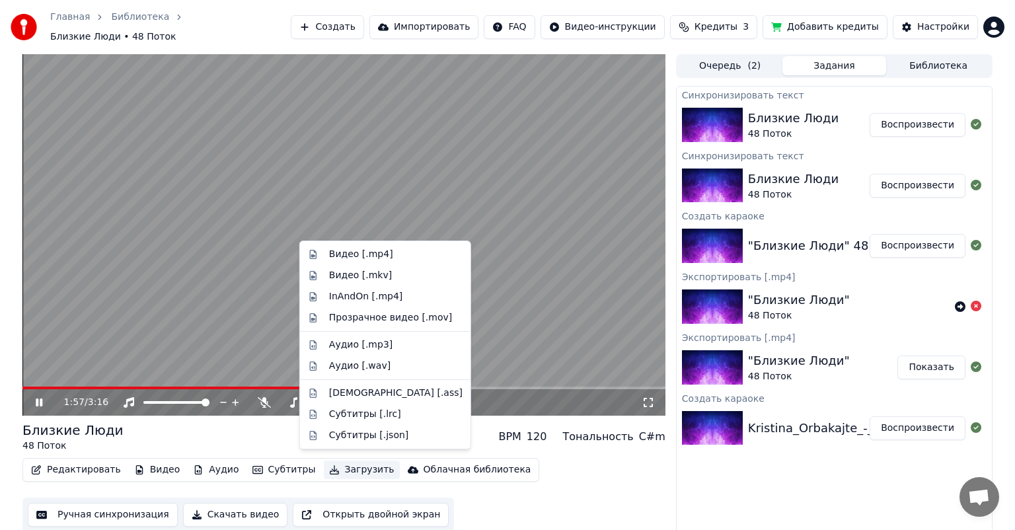
click at [251, 514] on button "Скачать видео" at bounding box center [235, 515] width 105 height 24
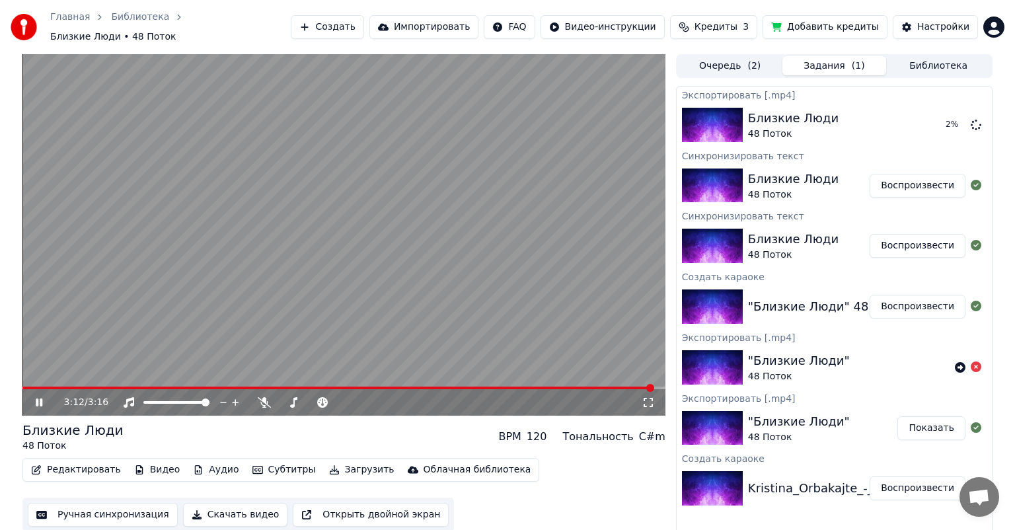
click at [500, 281] on video at bounding box center [343, 235] width 643 height 362
